Goal: Task Accomplishment & Management: Use online tool/utility

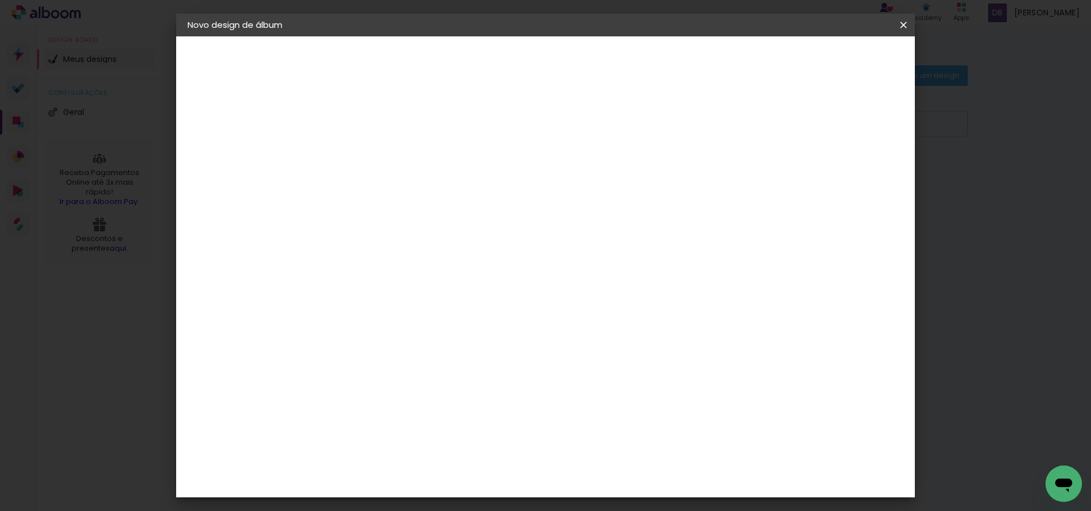
click at [0, 0] on iron-icon at bounding box center [0, 0] width 0 height 0
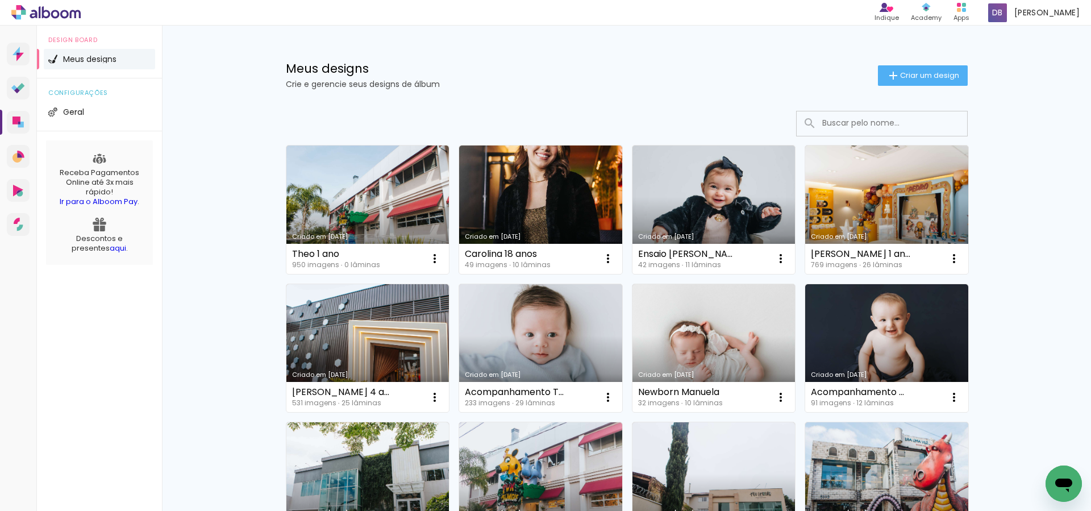
click at [650, 189] on link "Criado em [DATE]" at bounding box center [714, 210] width 163 height 128
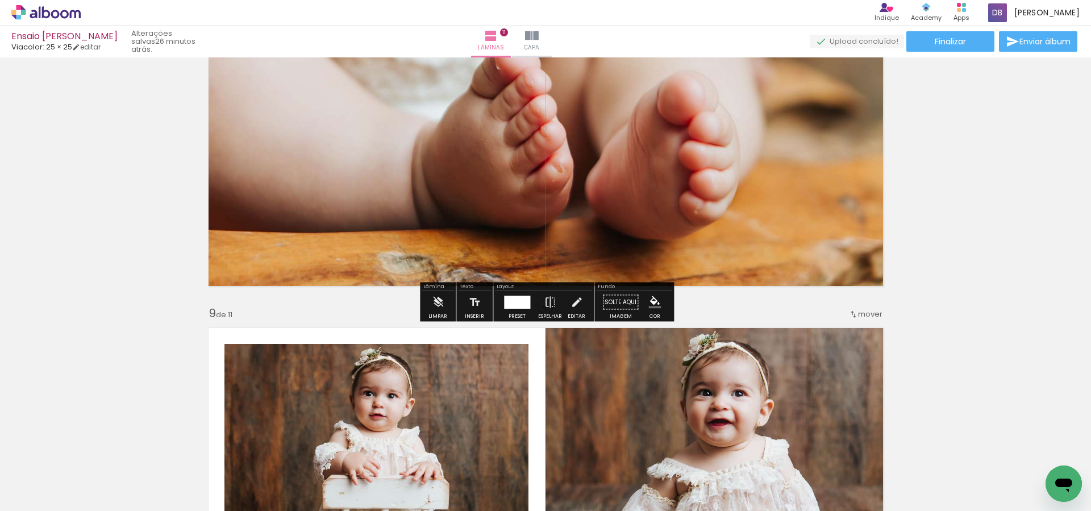
scroll to position [2770, 0]
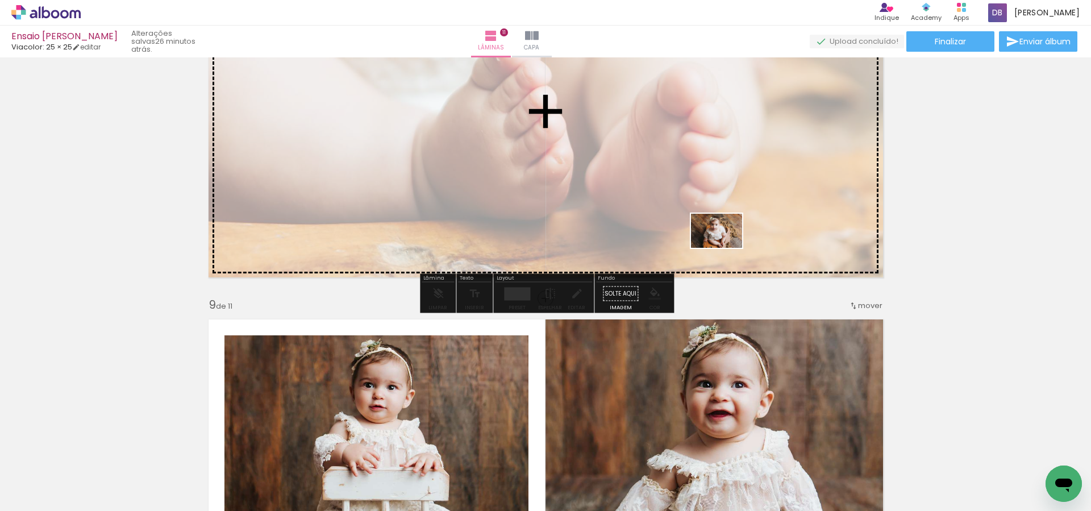
drag, startPoint x: 608, startPoint y: 479, endPoint x: 724, endPoint y: 311, distance: 203.9
click at [726, 246] on quentale-workspace at bounding box center [545, 255] width 1091 height 511
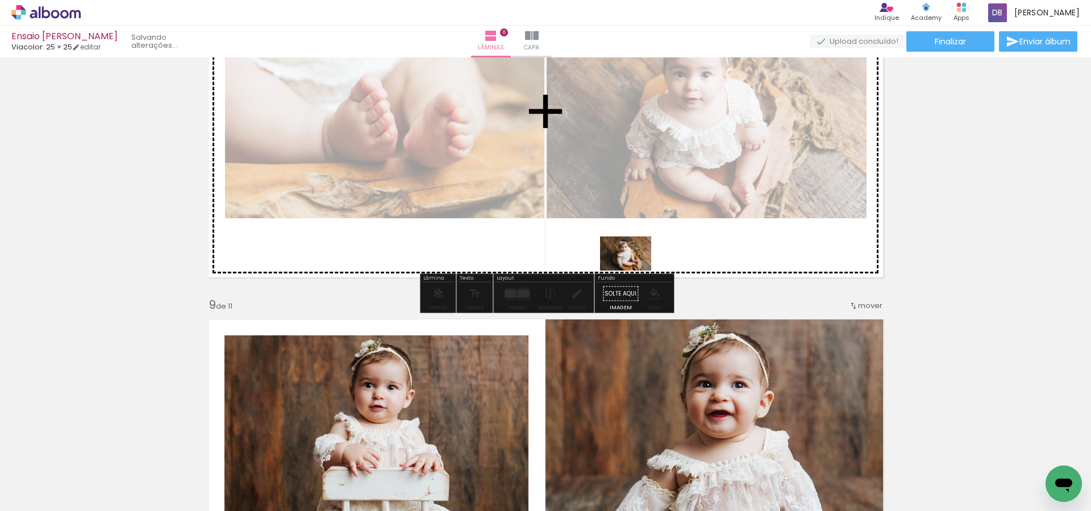
drag, startPoint x: 674, startPoint y: 464, endPoint x: 638, endPoint y: 279, distance: 188.8
click at [634, 269] on quentale-workspace at bounding box center [545, 255] width 1091 height 511
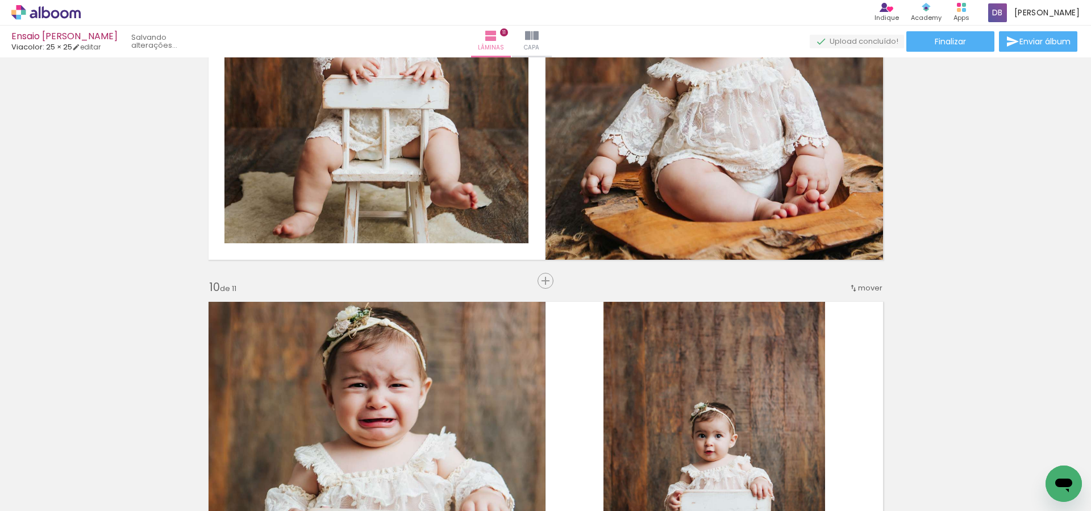
scroll to position [3047, 0]
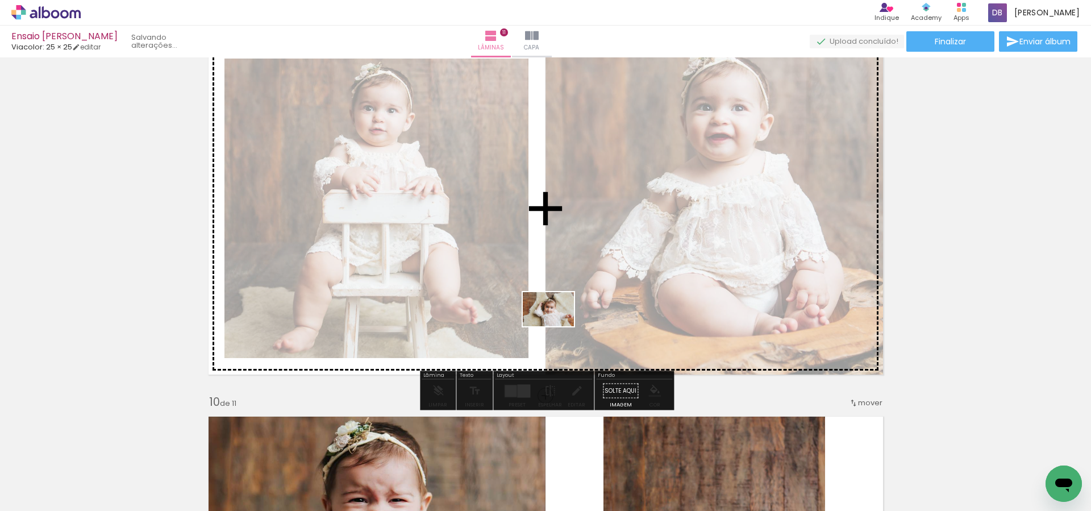
drag, startPoint x: 720, startPoint y: 469, endPoint x: 551, endPoint y: 322, distance: 224.1
click at [551, 322] on quentale-workspace at bounding box center [545, 255] width 1091 height 511
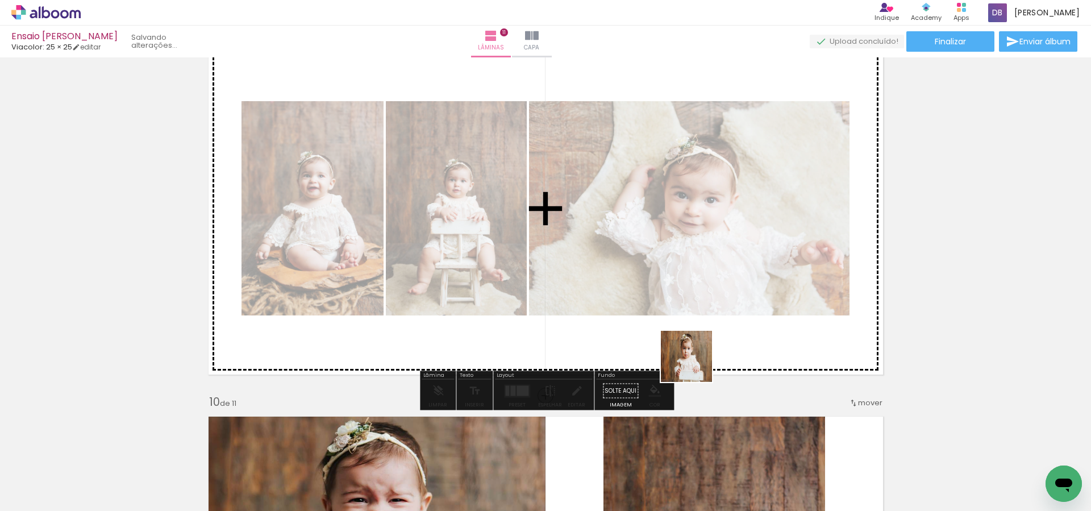
drag, startPoint x: 788, startPoint y: 472, endPoint x: 845, endPoint y: 455, distance: 59.3
click at [688, 350] on quentale-workspace at bounding box center [545, 255] width 1091 height 511
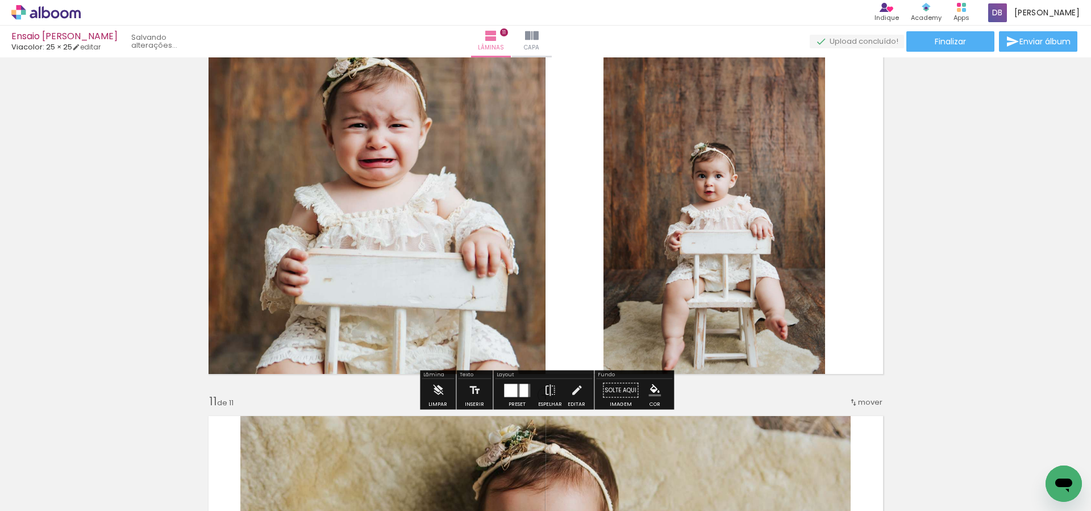
scroll to position [3444, 0]
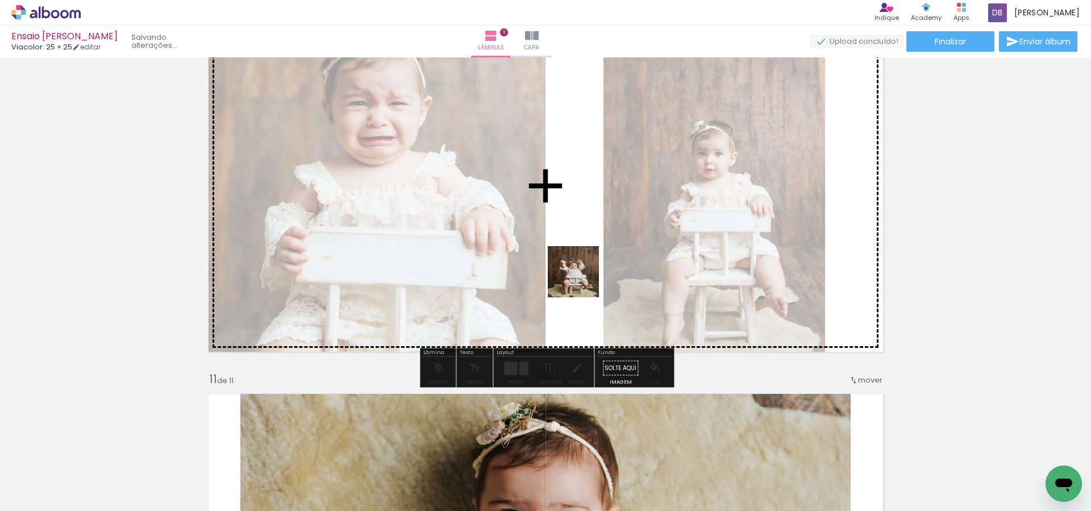
drag, startPoint x: 859, startPoint y: 478, endPoint x: 577, endPoint y: 276, distance: 347.2
click at [577, 276] on quentale-workspace at bounding box center [545, 255] width 1091 height 511
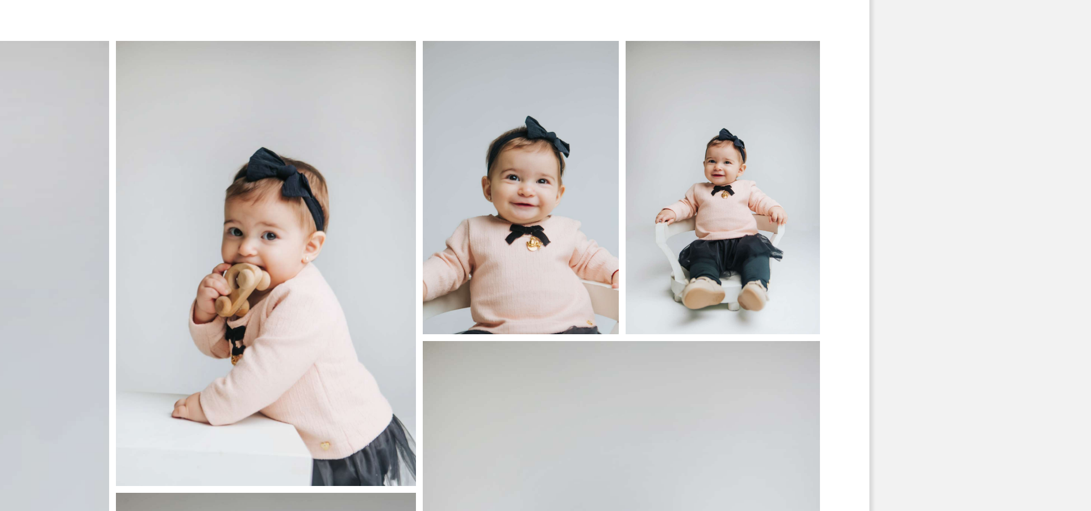
scroll to position [382, 0]
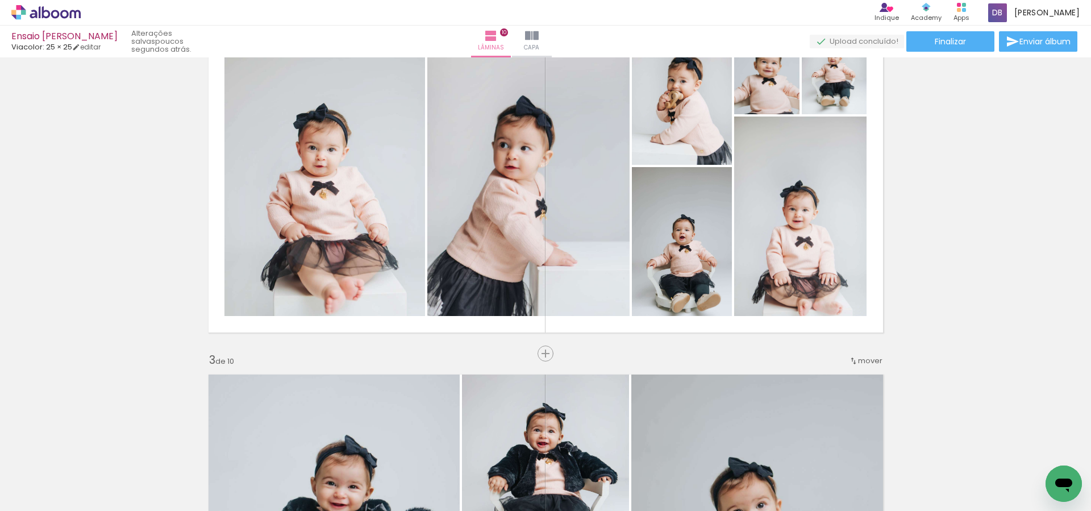
scroll to position [0, 0]
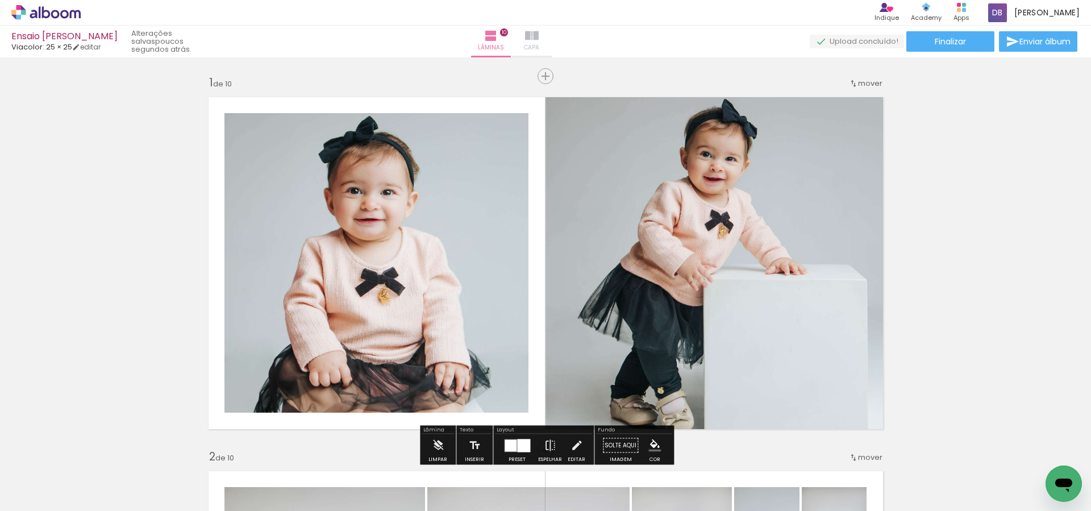
click at [539, 37] on iron-icon at bounding box center [532, 36] width 14 height 14
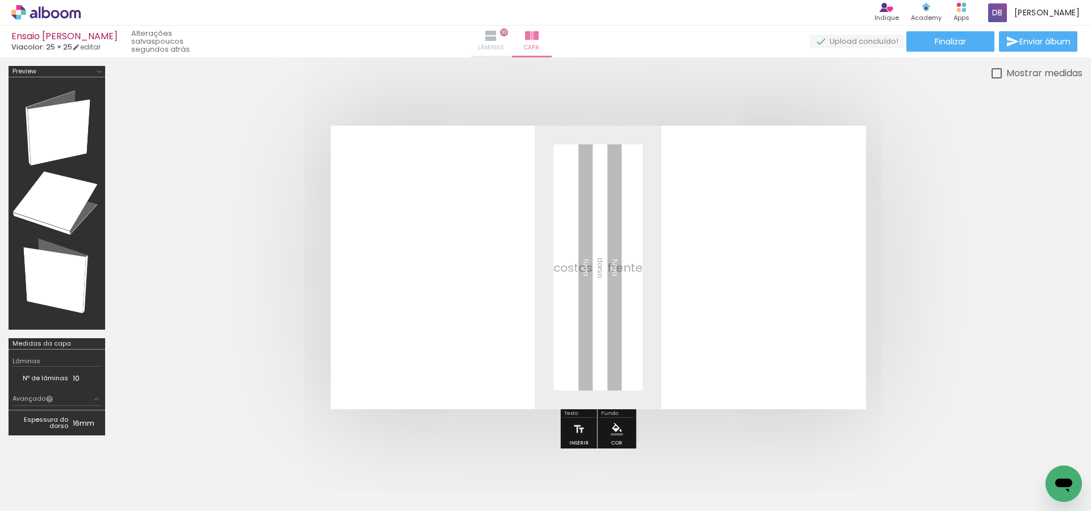
click at [511, 38] on paper-button "Lâminas 10" at bounding box center [491, 42] width 40 height 32
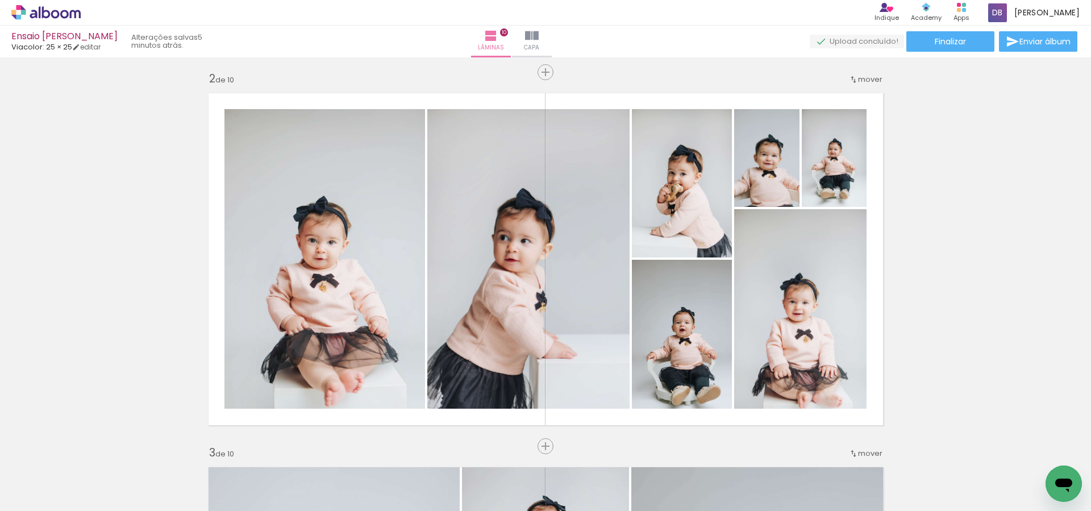
scroll to position [379, 0]
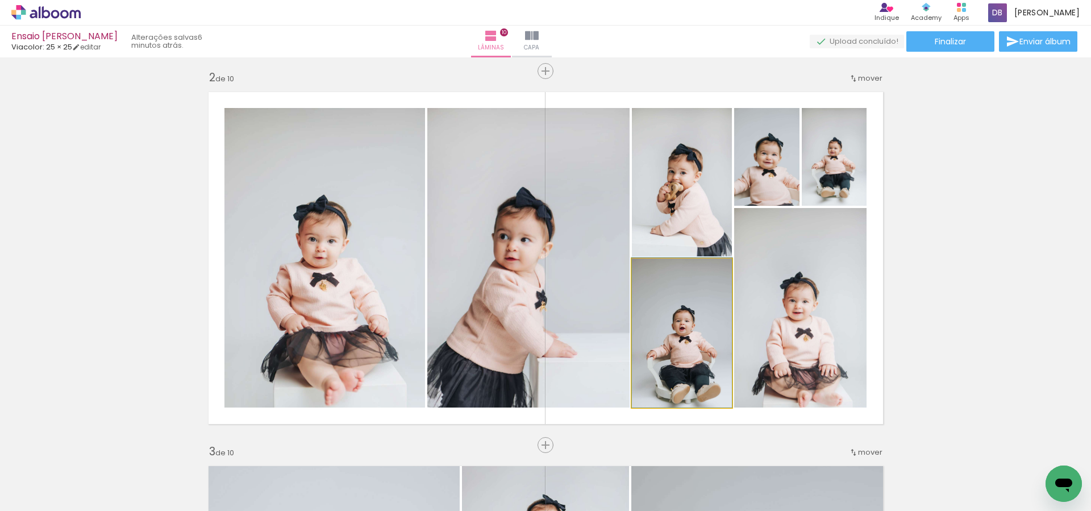
drag, startPoint x: 693, startPoint y: 374, endPoint x: 530, endPoint y: 310, distance: 175.6
click at [0, 0] on slot at bounding box center [0, 0] width 0 height 0
